Goal: Information Seeking & Learning: Learn about a topic

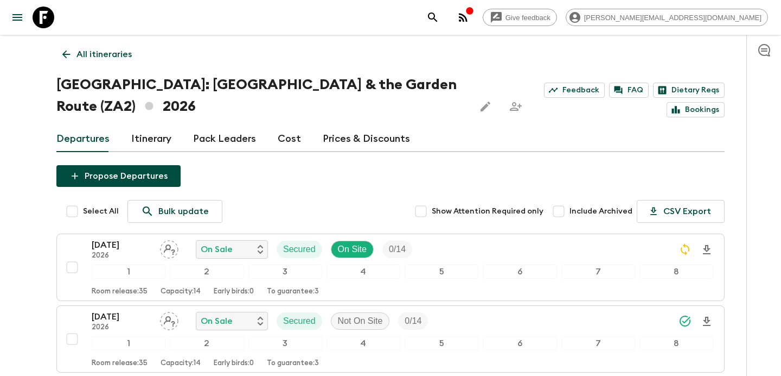
click at [120, 59] on p "All itineraries" at bounding box center [104, 54] width 55 height 13
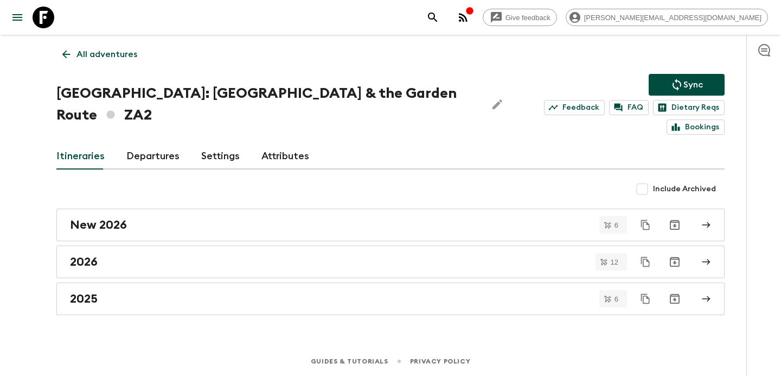
click at [120, 59] on p "All adventures" at bounding box center [107, 54] width 61 height 13
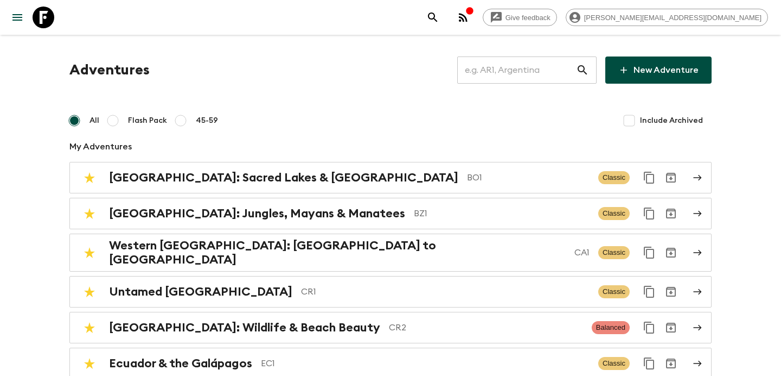
click at [500, 63] on input "text" at bounding box center [516, 70] width 119 height 30
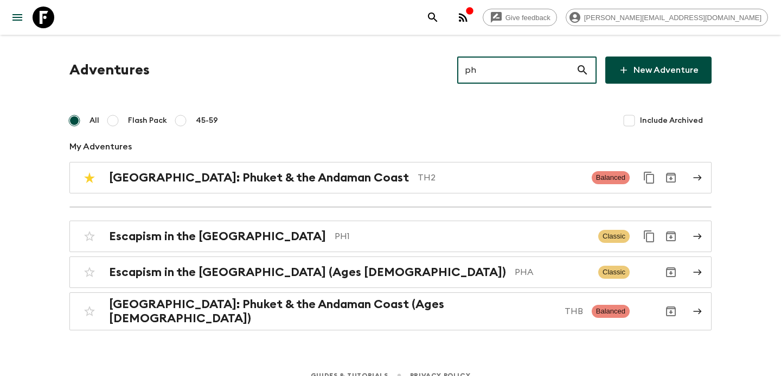
type input "ph1"
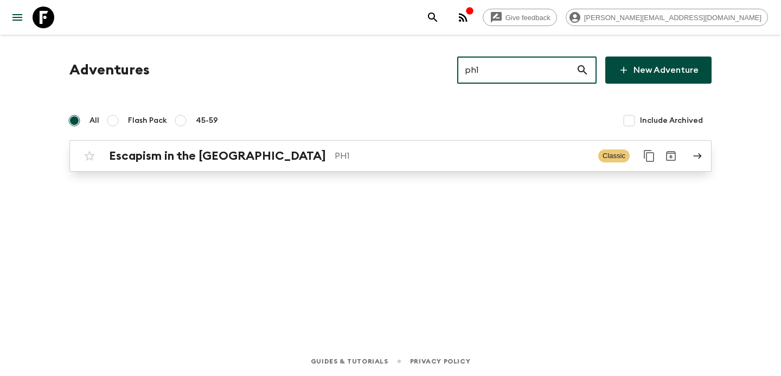
click at [320, 165] on div "Escapism in the Philippines PH1 Classic" at bounding box center [370, 156] width 582 height 22
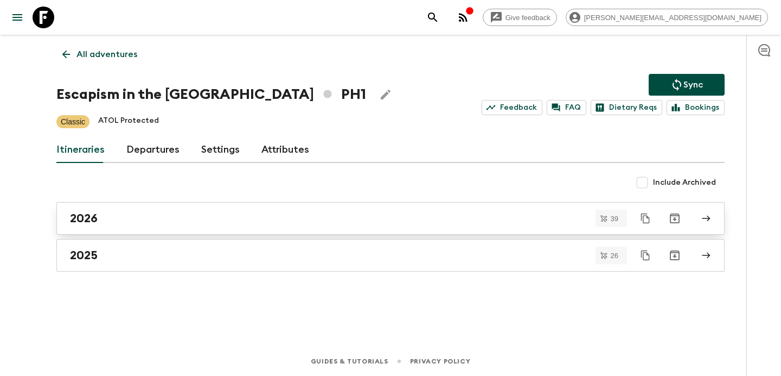
click at [272, 218] on div "2026" at bounding box center [380, 218] width 621 height 14
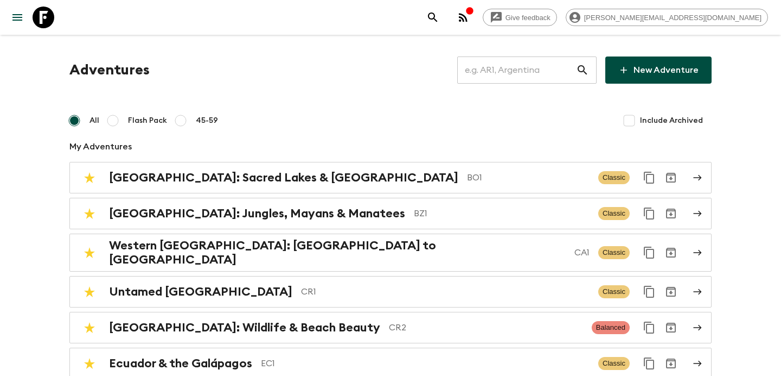
click at [515, 74] on input "text" at bounding box center [516, 70] width 119 height 30
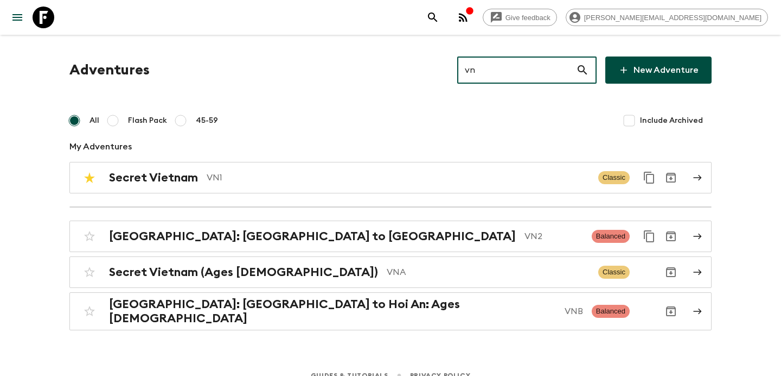
type input "vn2"
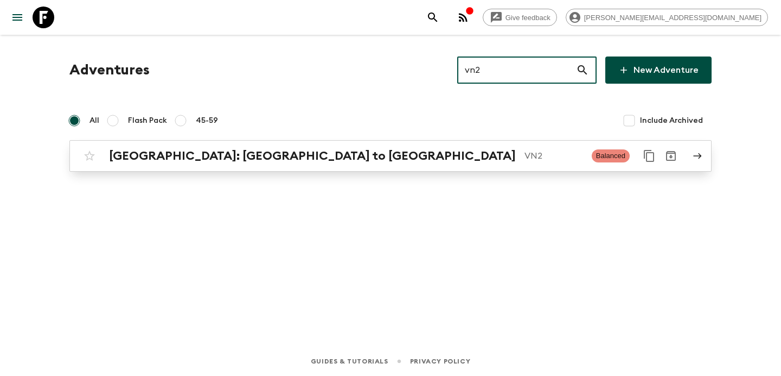
click at [525, 156] on p "VN2" at bounding box center [554, 155] width 59 height 13
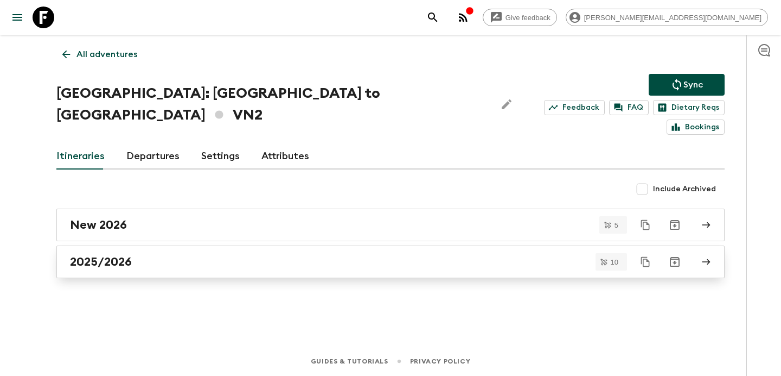
click at [299, 255] on div "2025/2026" at bounding box center [380, 262] width 621 height 14
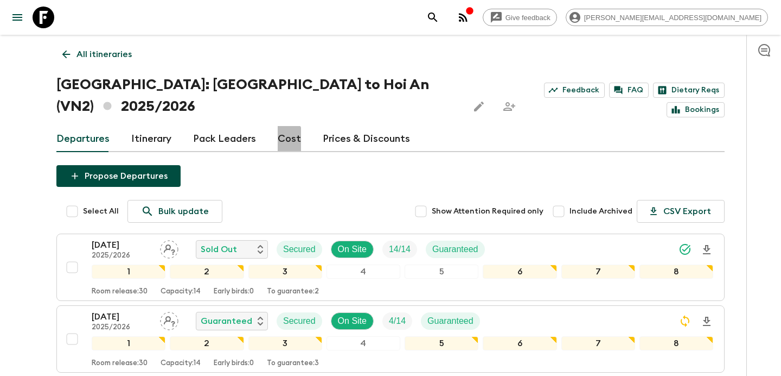
click at [278, 126] on link "Cost" at bounding box center [289, 139] width 23 height 26
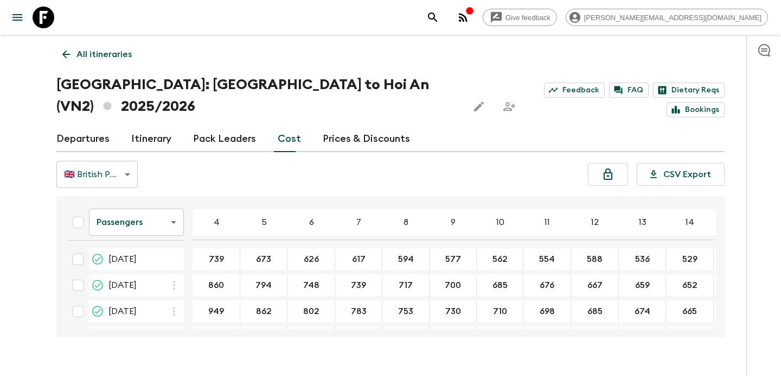
click at [156, 205] on body "Give feedback [PERSON_NAME][EMAIL_ADDRESS][DOMAIN_NAME] All itineraries [GEOGRA…" at bounding box center [390, 198] width 781 height 397
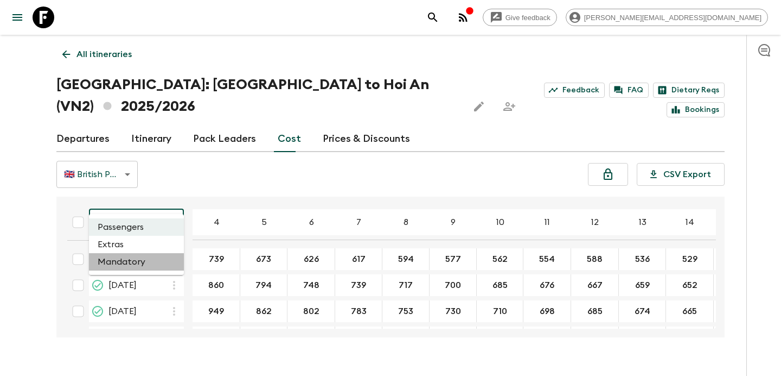
click at [143, 259] on li "Mandatory" at bounding box center [136, 261] width 95 height 17
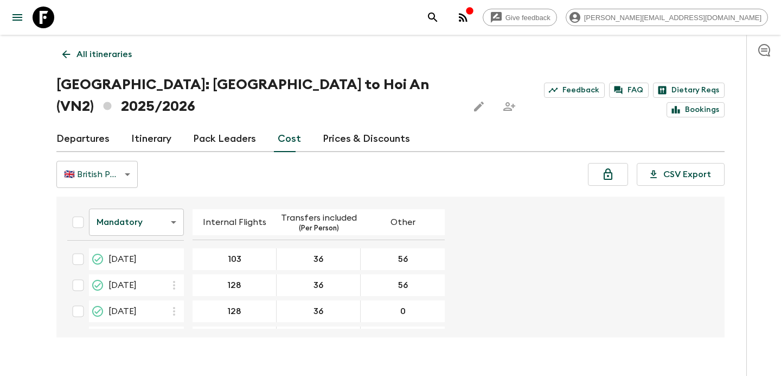
click at [91, 126] on link "Departures" at bounding box center [82, 139] width 53 height 26
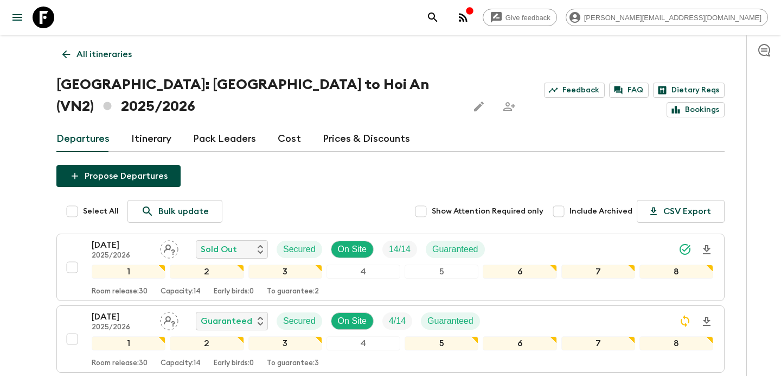
click at [282, 126] on link "Cost" at bounding box center [289, 139] width 23 height 26
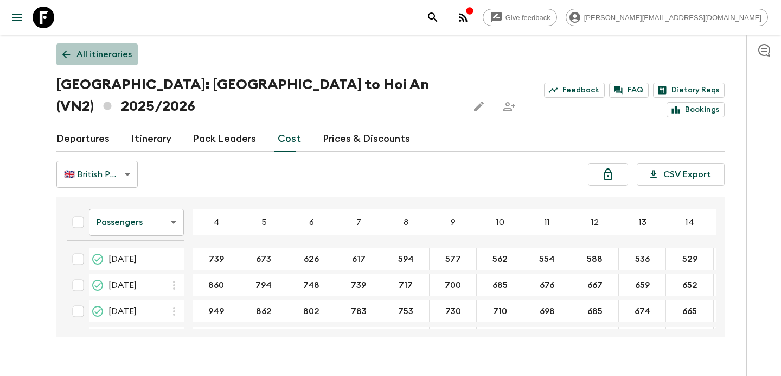
click at [134, 58] on link "All itineraries" at bounding box center [96, 54] width 81 height 22
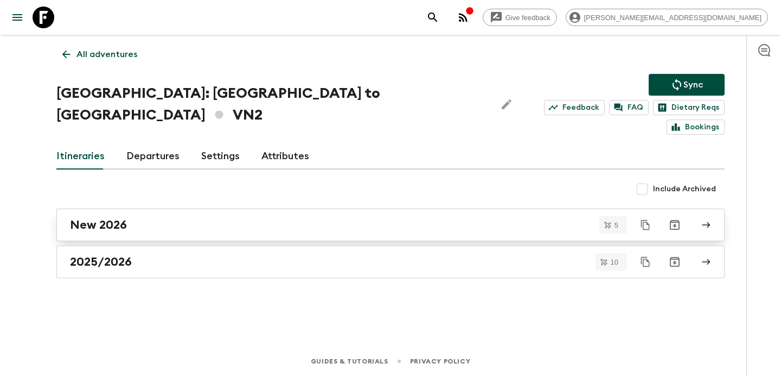
click at [223, 218] on div "New 2026" at bounding box center [380, 225] width 621 height 14
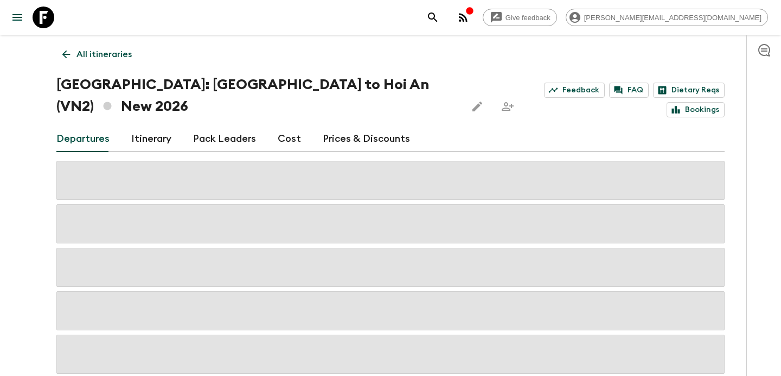
click at [283, 126] on link "Cost" at bounding box center [289, 139] width 23 height 26
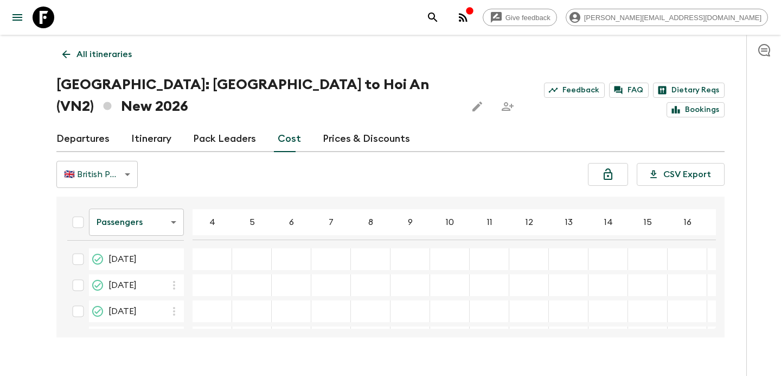
click at [103, 56] on p "All itineraries" at bounding box center [104, 54] width 55 height 13
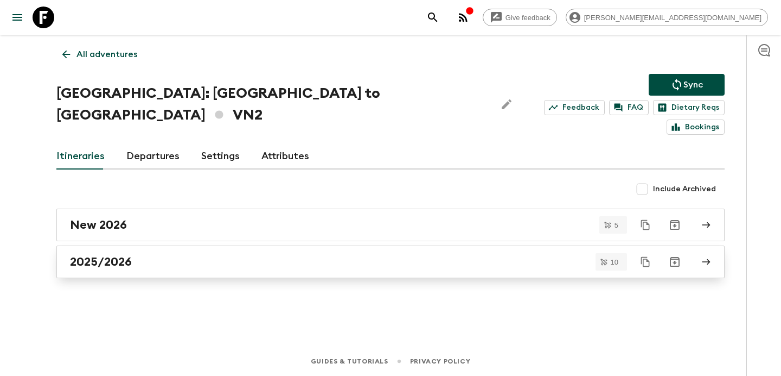
click at [194, 251] on link "2025/2026" at bounding box center [390, 261] width 669 height 33
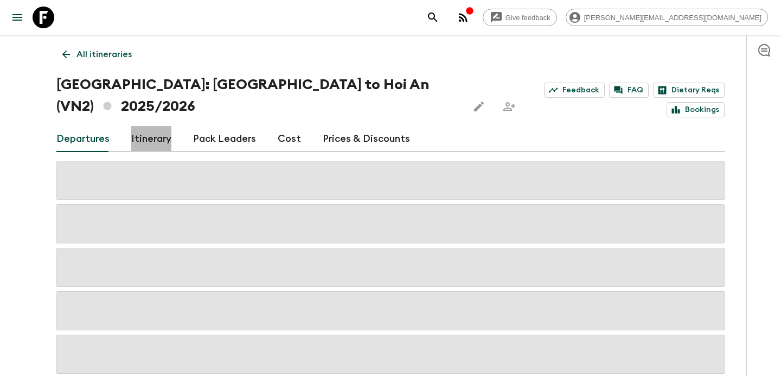
click at [150, 126] on link "Itinerary" at bounding box center [151, 139] width 40 height 26
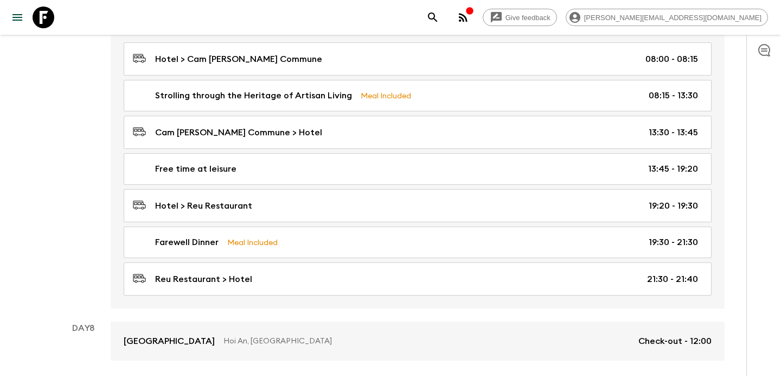
scroll to position [1465, 0]
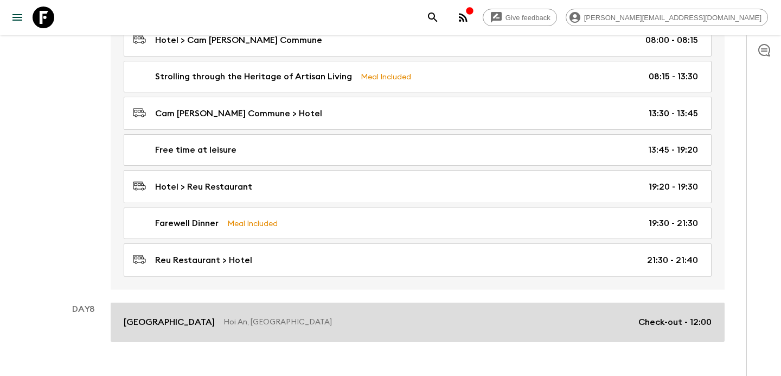
click at [249, 316] on p "Hoi An, [GEOGRAPHIC_DATA]" at bounding box center [427, 321] width 406 height 11
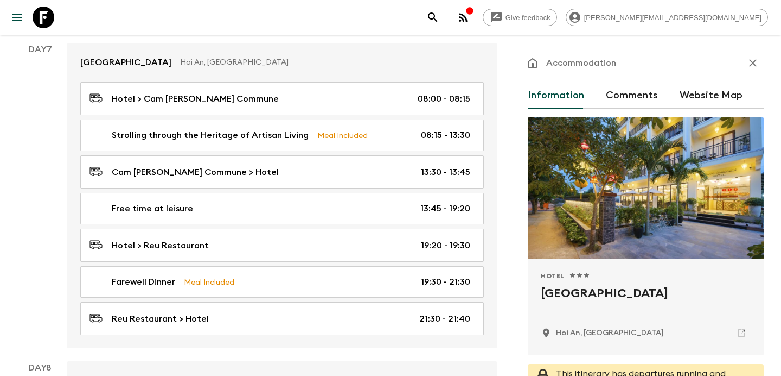
drag, startPoint x: 541, startPoint y: 291, endPoint x: 692, endPoint y: 286, distance: 151.5
click at [692, 286] on div "Hotel 1 Star 2 Stars 3 Stars 4 Stars 5 Stars Hoi An [GEOGRAPHIC_DATA], [GEOGRAP…" at bounding box center [646, 306] width 236 height 97
copy h2 "[GEOGRAPHIC_DATA]"
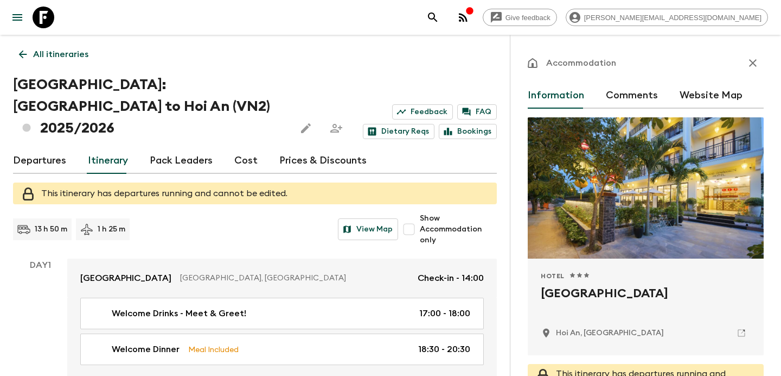
click at [48, 49] on p "All itineraries" at bounding box center [60, 54] width 55 height 13
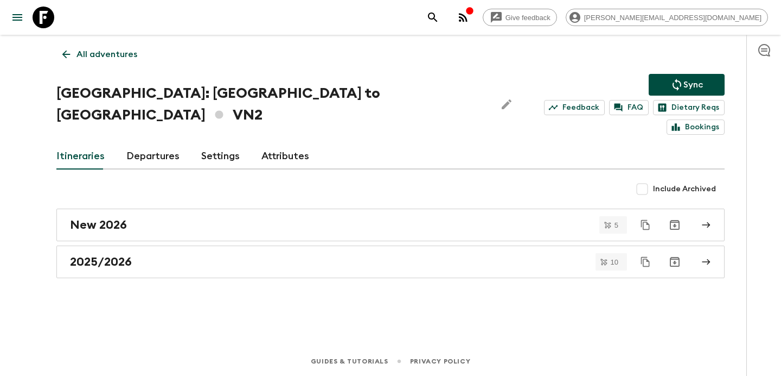
click at [96, 60] on p "All adventures" at bounding box center [107, 54] width 61 height 13
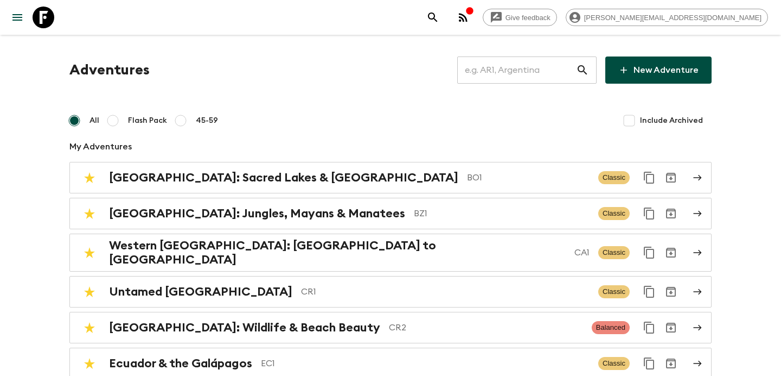
click at [503, 70] on input "text" at bounding box center [516, 70] width 119 height 30
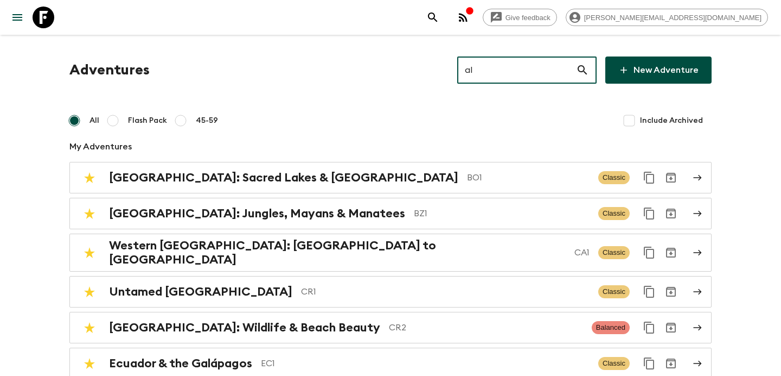
type input "al2"
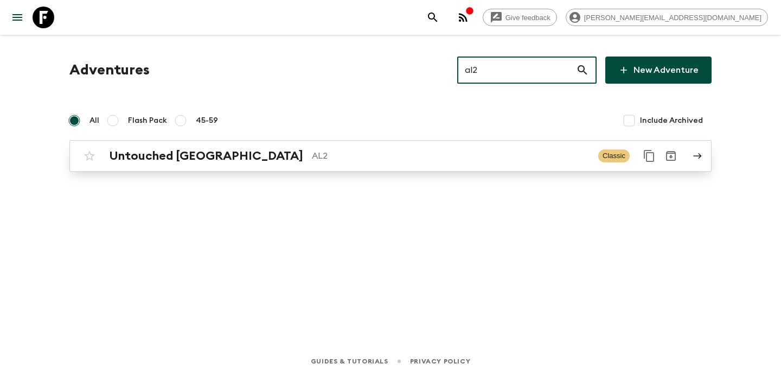
click at [372, 152] on p "AL2" at bounding box center [451, 155] width 278 height 13
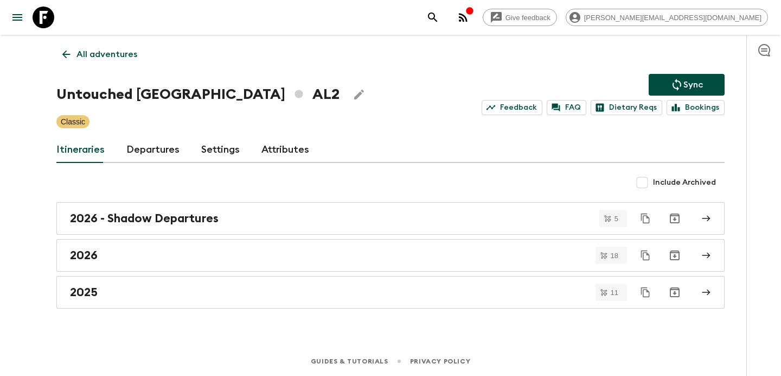
click at [110, 50] on p "All adventures" at bounding box center [107, 54] width 61 height 13
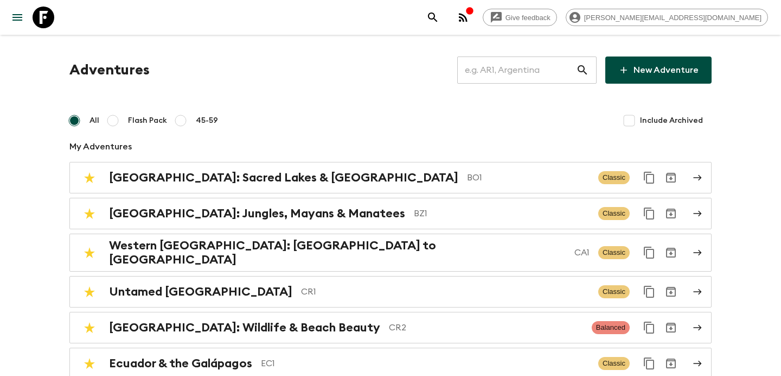
click at [553, 71] on input "text" at bounding box center [516, 70] width 119 height 30
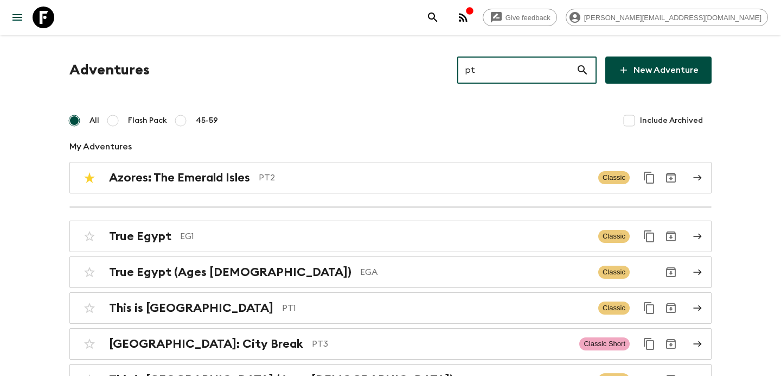
type input "pt2"
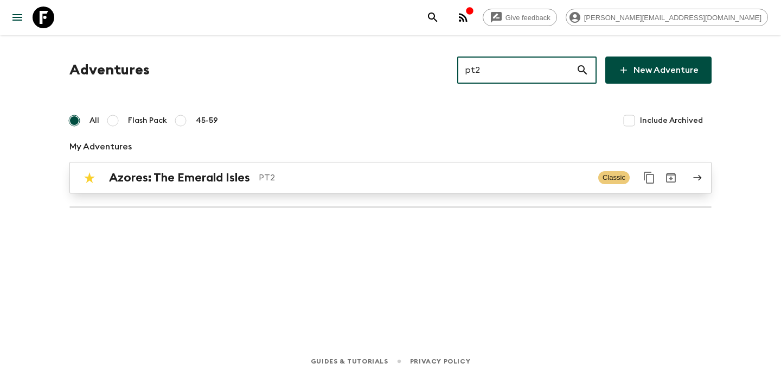
click at [359, 177] on p "PT2" at bounding box center [424, 177] width 331 height 13
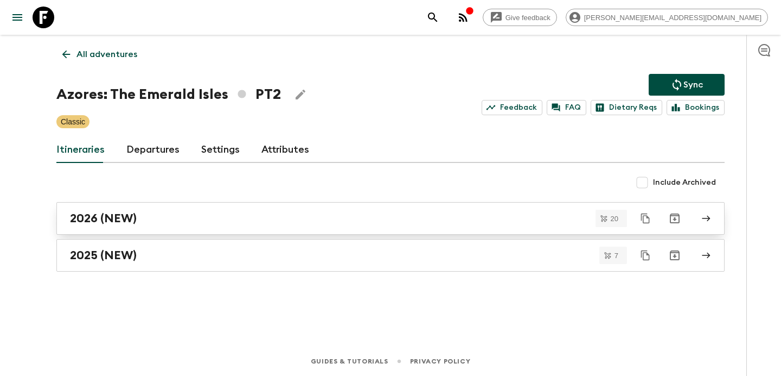
click at [308, 218] on div "2026 (NEW)" at bounding box center [380, 218] width 621 height 14
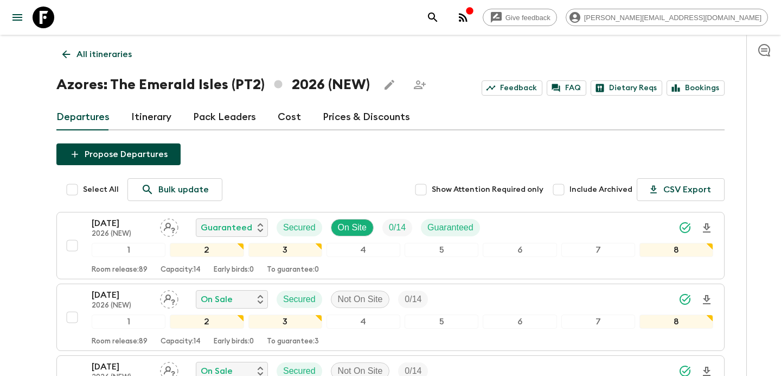
click at [117, 55] on p "All itineraries" at bounding box center [104, 54] width 55 height 13
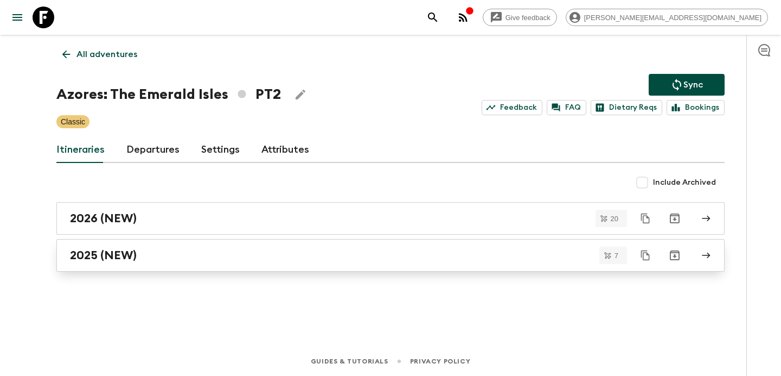
click at [329, 256] on div "2025 (NEW)" at bounding box center [380, 255] width 621 height 14
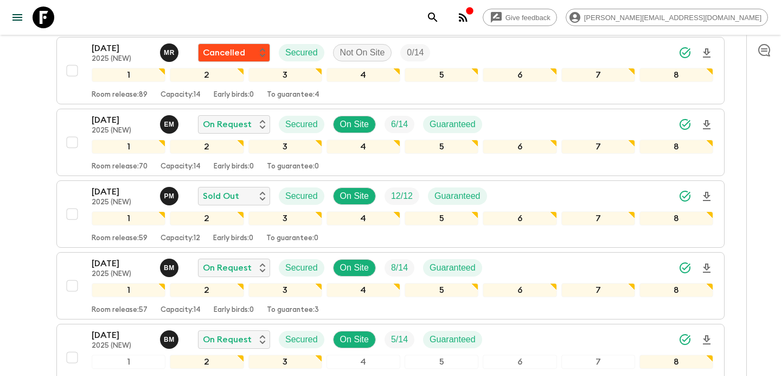
scroll to position [171, 0]
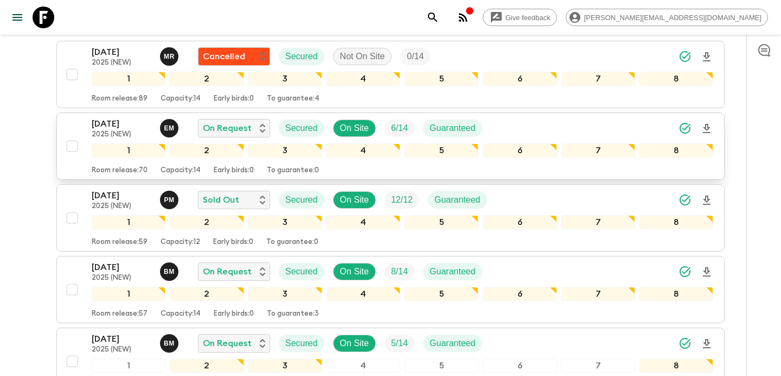
click at [492, 124] on div "[DATE] 2025 (NEW) E M On Request Secured On Site 6 / 14 Guaranteed" at bounding box center [403, 128] width 622 height 22
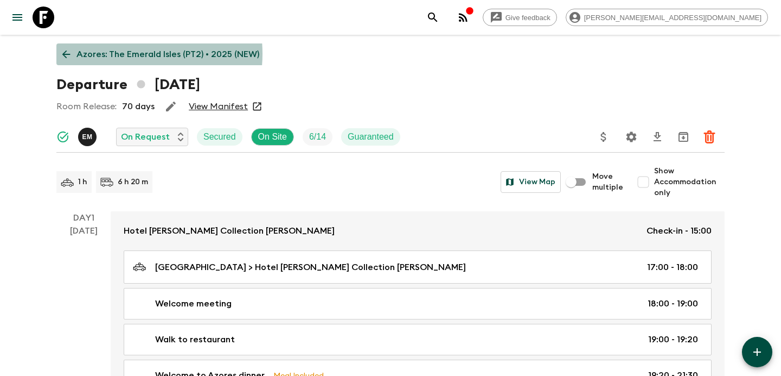
click at [121, 54] on p "Azores: The Emerald Isles (PT2) • 2025 (NEW)" at bounding box center [168, 54] width 183 height 13
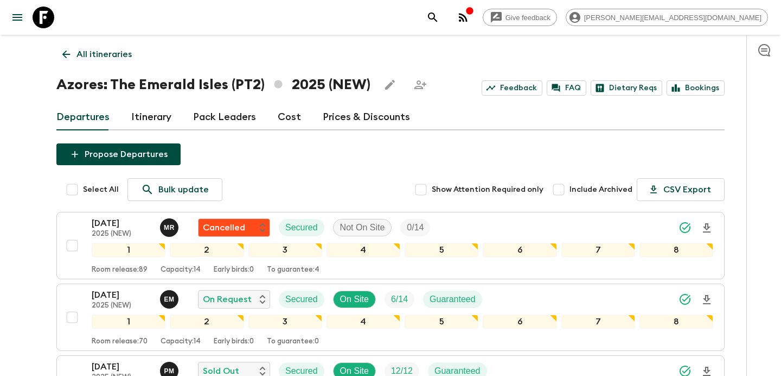
click at [126, 61] on link "All itineraries" at bounding box center [96, 54] width 81 height 22
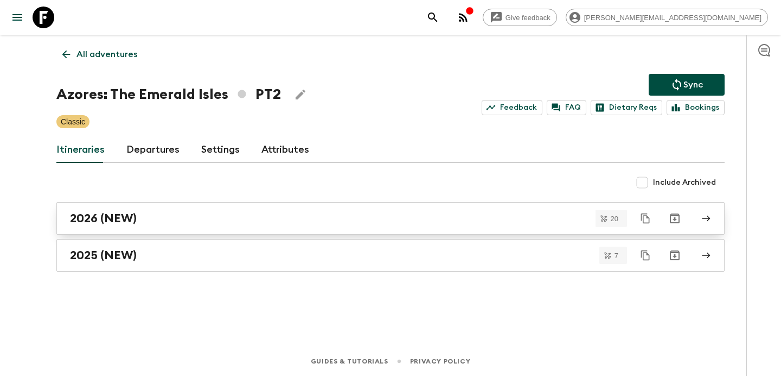
click at [227, 213] on div "2026 (NEW)" at bounding box center [380, 218] width 621 height 14
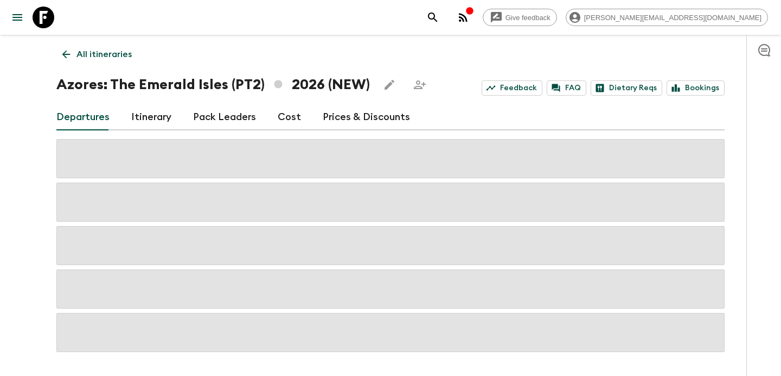
click at [285, 115] on link "Cost" at bounding box center [289, 117] width 23 height 26
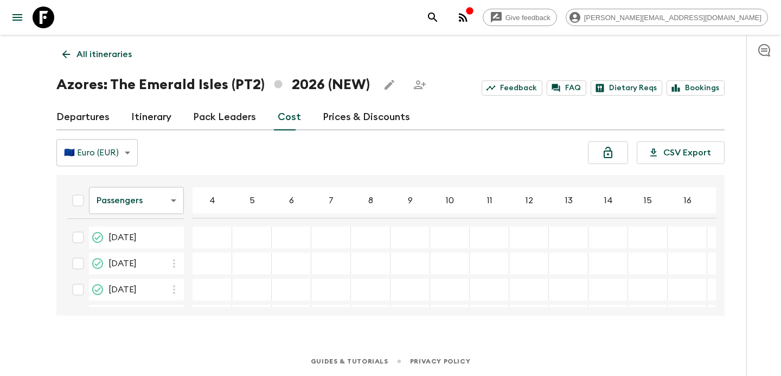
click at [156, 120] on link "Itinerary" at bounding box center [151, 117] width 40 height 26
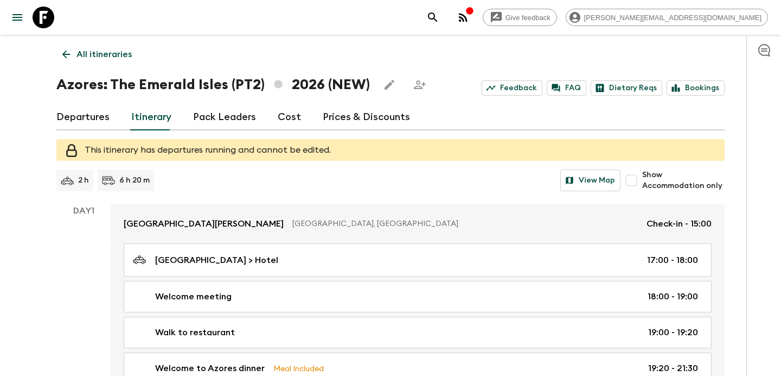
click at [119, 48] on p "All itineraries" at bounding box center [104, 54] width 55 height 13
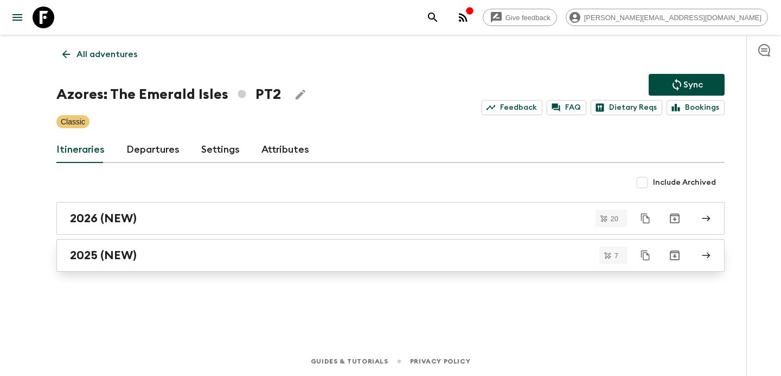
click at [268, 265] on link "2025 (NEW)" at bounding box center [390, 255] width 669 height 33
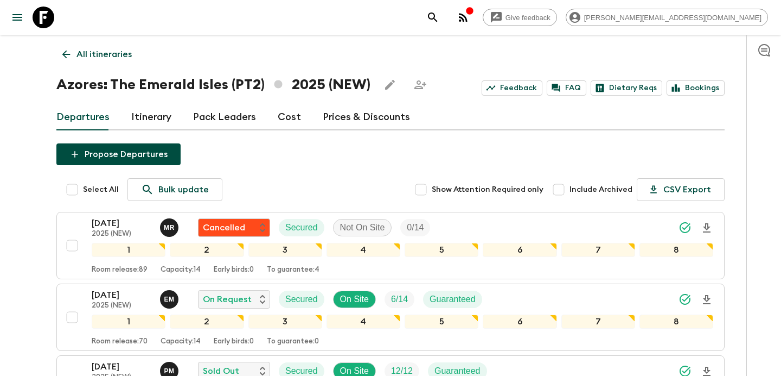
click at [145, 112] on link "Itinerary" at bounding box center [151, 117] width 40 height 26
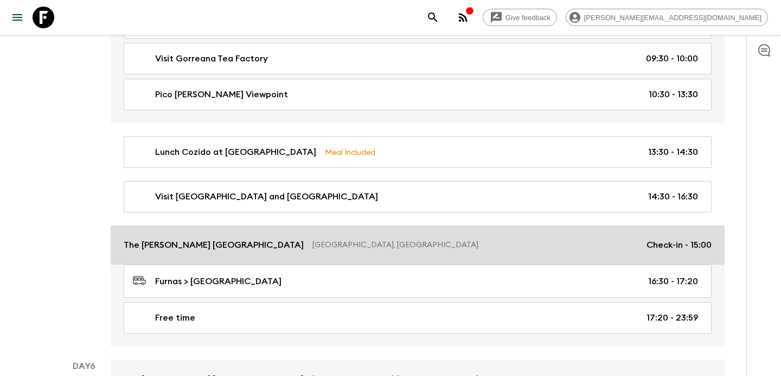
scroll to position [1454, 0]
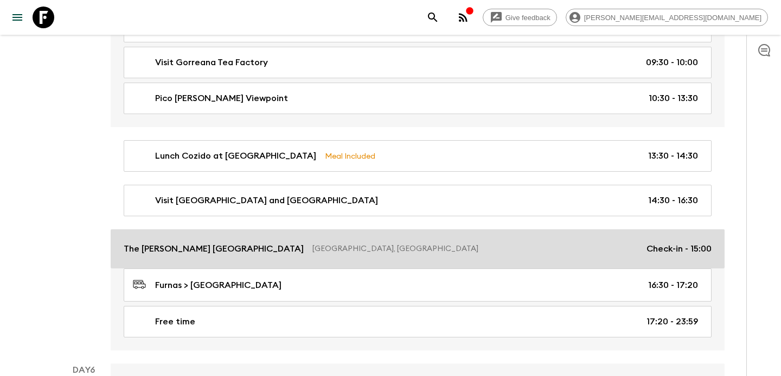
click at [342, 245] on p "[GEOGRAPHIC_DATA], [GEOGRAPHIC_DATA]" at bounding box center [476, 248] width 326 height 11
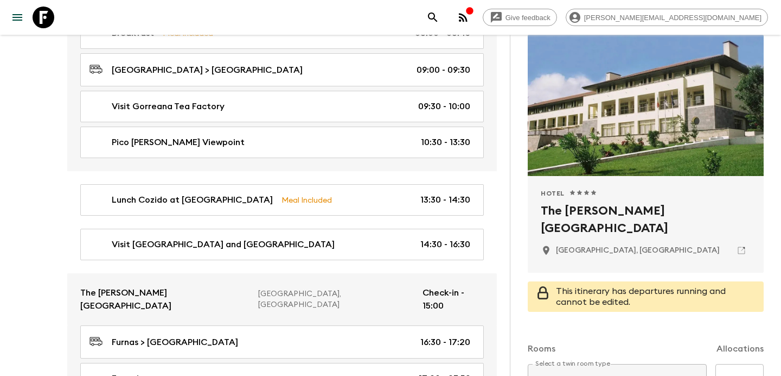
scroll to position [83, 0]
drag, startPoint x: 541, startPoint y: 208, endPoint x: 635, endPoint y: 225, distance: 95.8
click at [635, 225] on h2 "The [PERSON_NAME] [GEOGRAPHIC_DATA]" at bounding box center [646, 218] width 210 height 35
copy h2 "The [PERSON_NAME] [GEOGRAPHIC_DATA]"
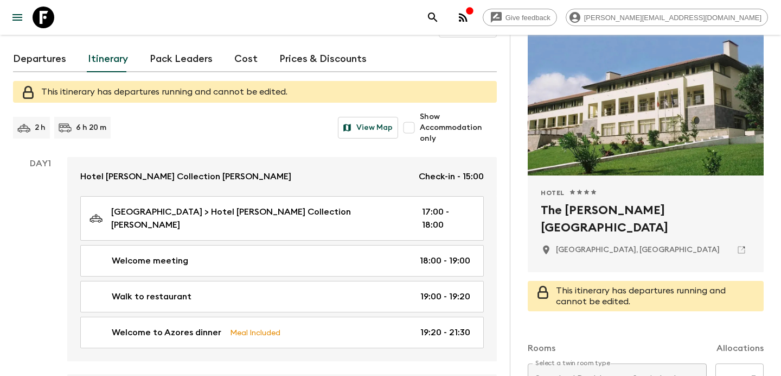
scroll to position [0, 0]
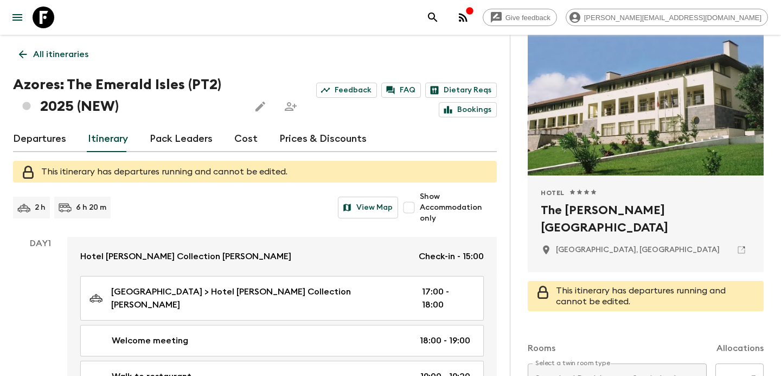
click at [50, 143] on link "Departures" at bounding box center [39, 139] width 53 height 26
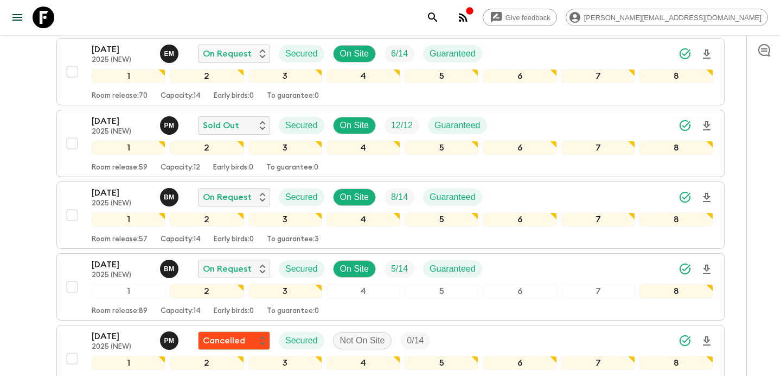
scroll to position [233, 0]
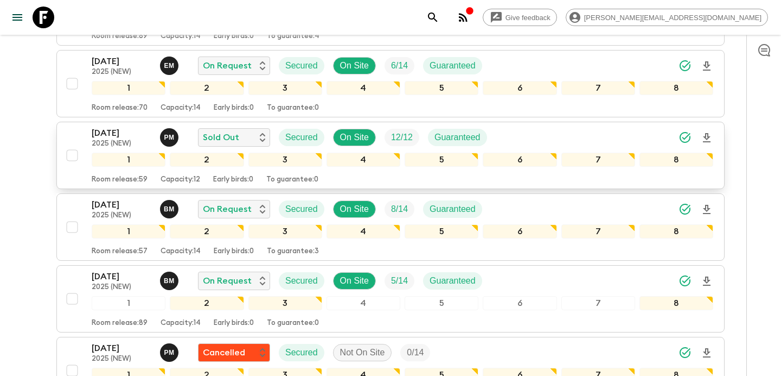
click at [559, 135] on div "[DATE] 2025 (NEW) P M Sold Out Secured On Site 12 / 12 Guaranteed" at bounding box center [403, 137] width 622 height 22
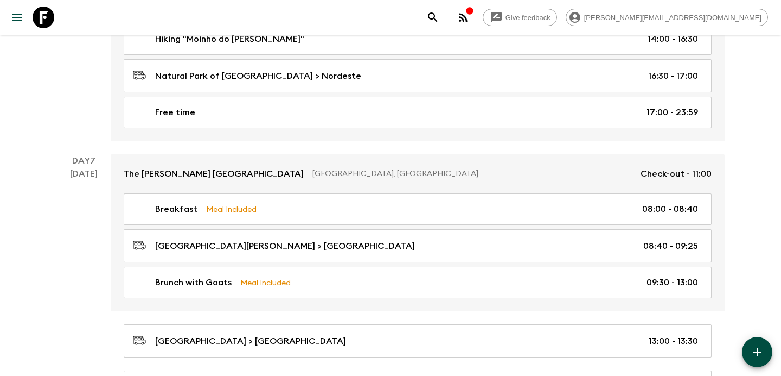
scroll to position [1946, 0]
